Goal: Complete application form

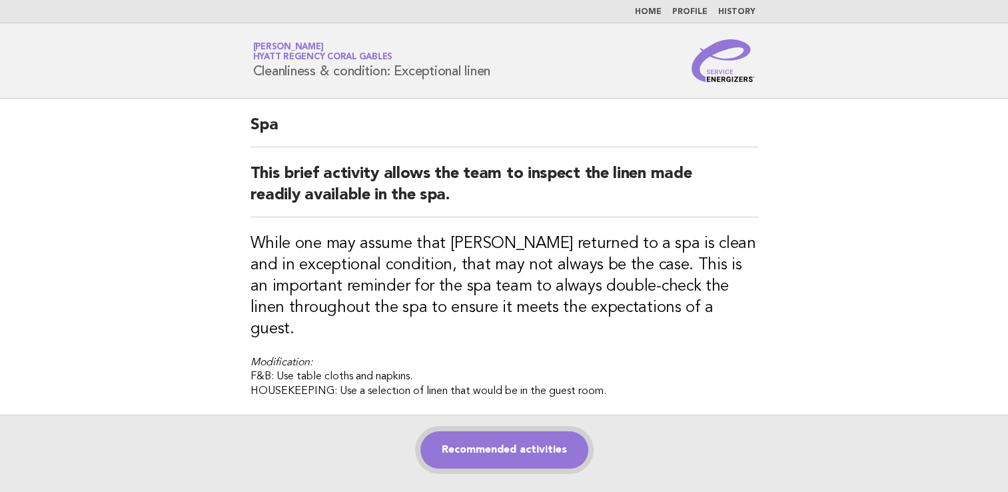
click at [506, 431] on link "Recommended activities" at bounding box center [504, 449] width 168 height 37
click at [519, 446] on div "Recommended activities" at bounding box center [504, 462] width 1008 height 97
click at [520, 431] on link "Recommended activities" at bounding box center [504, 449] width 168 height 37
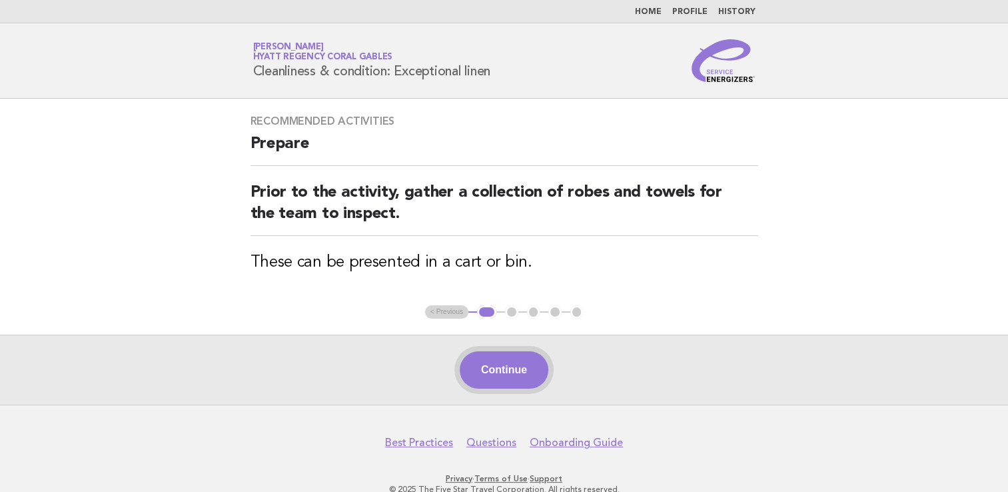
click at [512, 370] on button "Continue" at bounding box center [504, 369] width 89 height 37
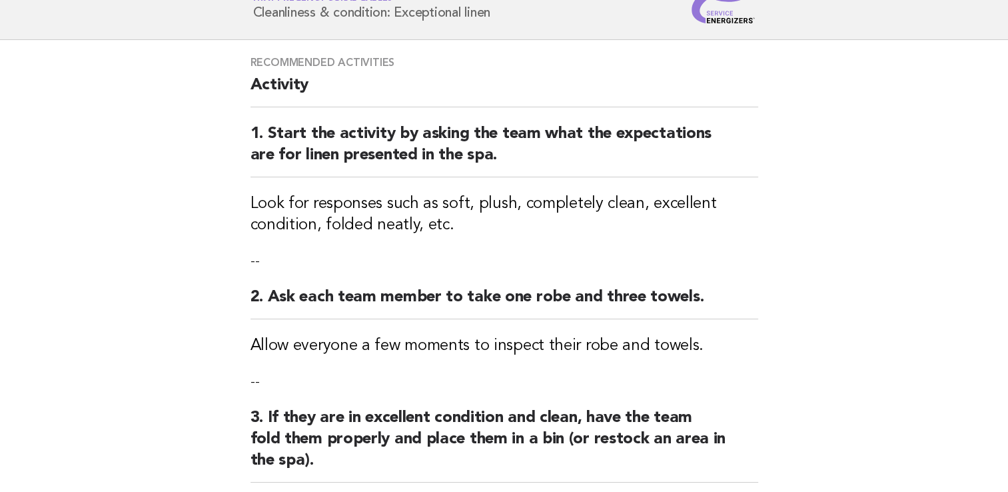
scroll to position [375, 0]
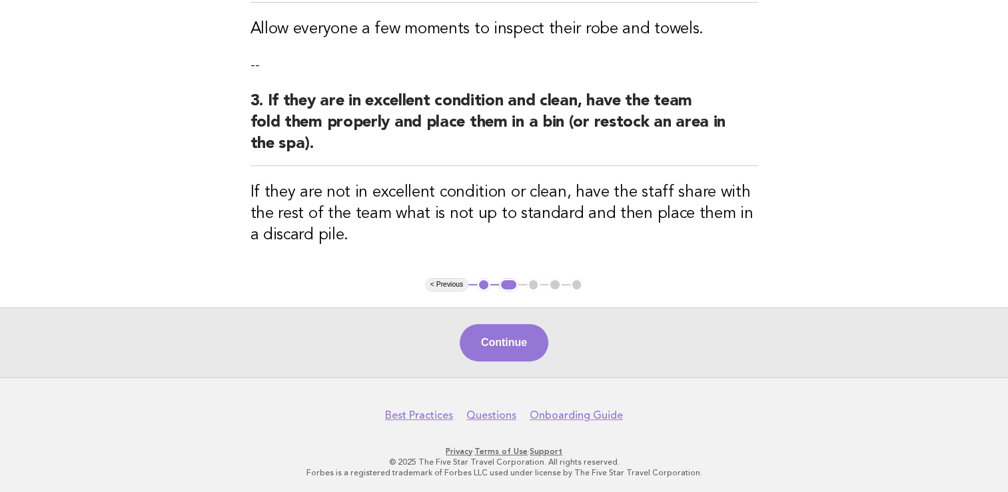
click at [504, 362] on div "Continue" at bounding box center [504, 342] width 1008 height 70
click at [510, 357] on button "Continue" at bounding box center [504, 342] width 89 height 37
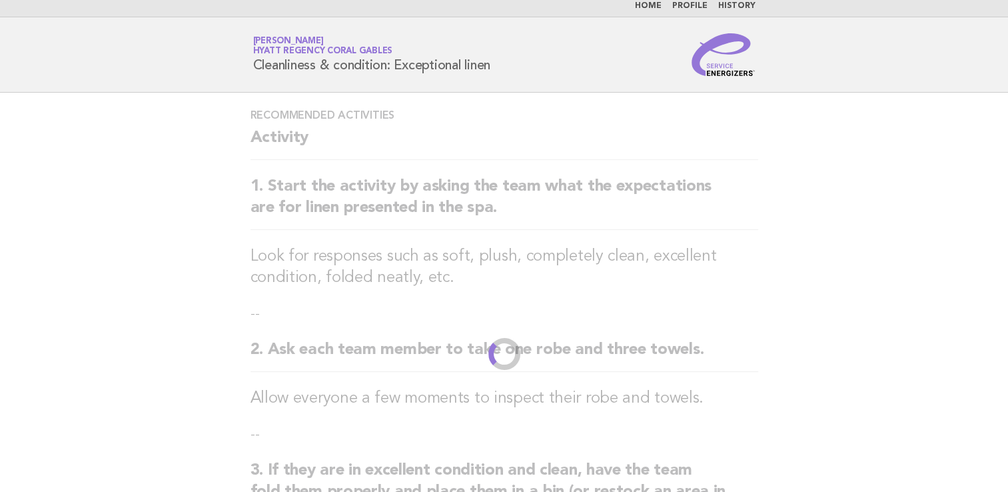
scroll to position [0, 0]
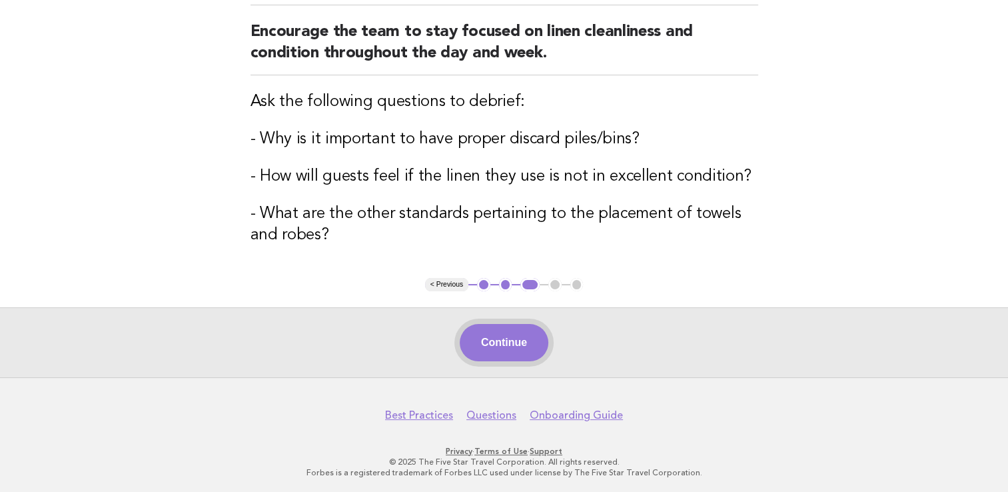
click at [516, 340] on button "Continue" at bounding box center [504, 342] width 89 height 37
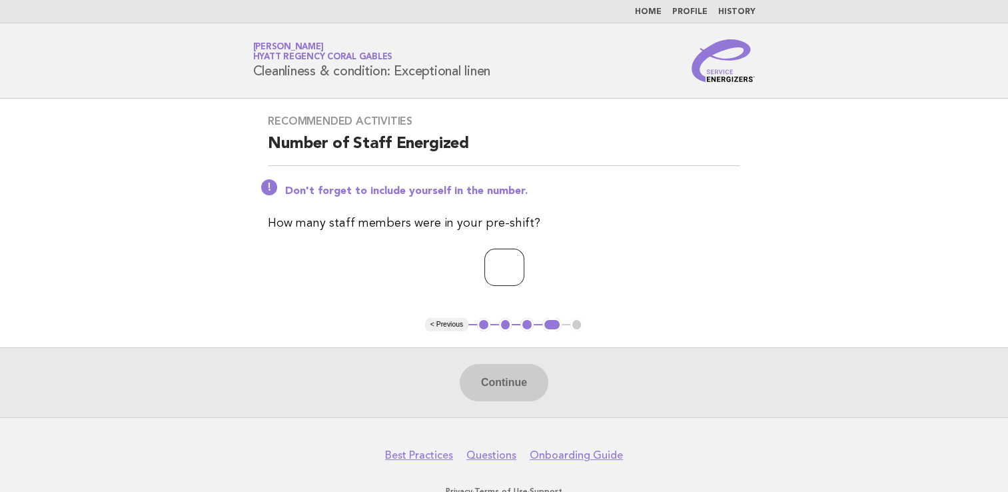
click at [492, 276] on input "number" at bounding box center [504, 266] width 40 height 37
type input "*"
click at [513, 385] on button "Continue" at bounding box center [504, 382] width 89 height 37
